Goal: Check status: Check status

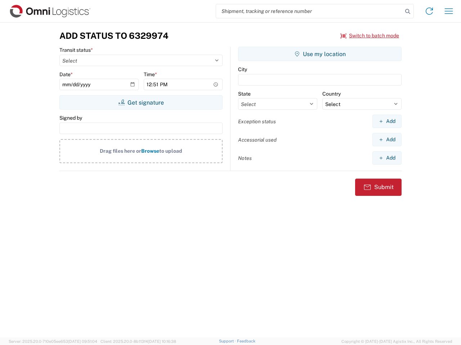
click at [309, 11] on input "search" at bounding box center [309, 11] width 186 height 14
click at [407, 12] on icon at bounding box center [407, 11] width 10 height 10
click at [429, 11] on icon at bounding box center [429, 11] width 12 height 12
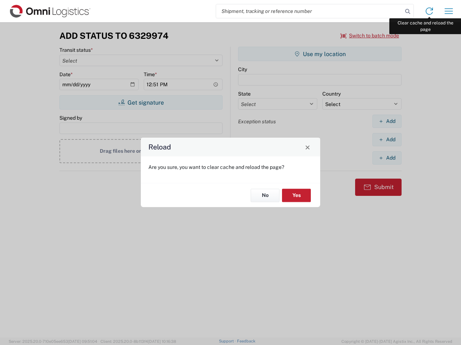
click at [448, 11] on div "Reload Are you sure, you want to clear cache and reload the page? No Yes" at bounding box center [230, 172] width 461 height 345
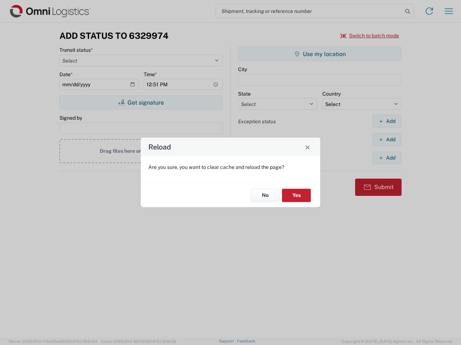
click at [370, 36] on div "Reload Are you sure, you want to clear cache and reload the page? No Yes" at bounding box center [230, 172] width 461 height 345
click at [141, 103] on div "Reload Are you sure, you want to clear cache and reload the page? No Yes" at bounding box center [230, 172] width 461 height 345
click at [320, 54] on div "Reload Are you sure, you want to clear cache and reload the page? No Yes" at bounding box center [230, 172] width 461 height 345
click at [386, 121] on div "Reload Are you sure, you want to clear cache and reload the page? No Yes" at bounding box center [230, 172] width 461 height 345
click at [386, 140] on div "Reload Are you sure, you want to clear cache and reload the page? No Yes" at bounding box center [230, 172] width 461 height 345
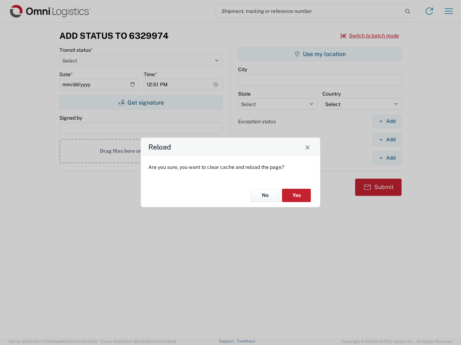
click at [386, 158] on div "Reload Are you sure, you want to clear cache and reload the page? No Yes" at bounding box center [230, 172] width 461 height 345
